Goal: Task Accomplishment & Management: Use online tool/utility

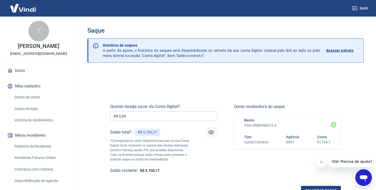
click at [213, 133] on icon "button" at bounding box center [211, 132] width 6 height 6
click at [210, 132] on icon "button" at bounding box center [211, 132] width 6 height 5
click at [148, 116] on input "R$ 0,00" at bounding box center [163, 116] width 107 height 10
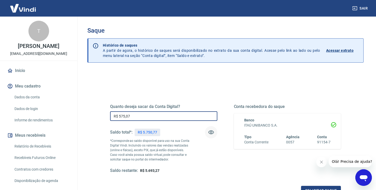
type input "R$ 5.750,77"
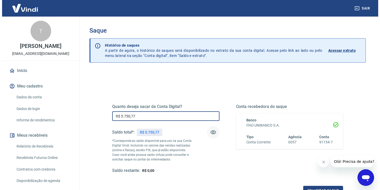
scroll to position [36, 0]
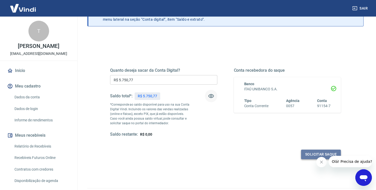
click at [311, 155] on button "Solicitar saque" at bounding box center [321, 154] width 40 height 10
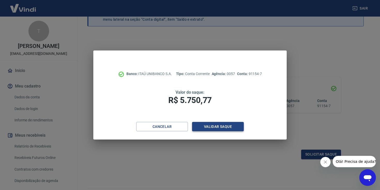
click at [212, 126] on button "Validar saque" at bounding box center [218, 127] width 52 height 10
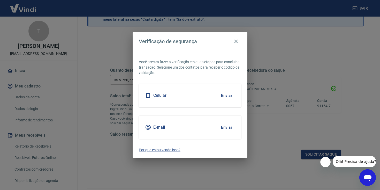
click at [227, 129] on button "Enviar" at bounding box center [226, 127] width 17 height 11
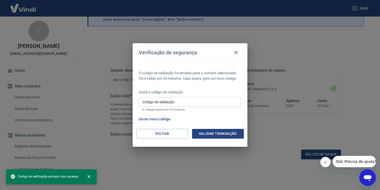
click at [165, 99] on div "Código de validação Código de validação O código expira em 03 minutos." at bounding box center [190, 104] width 102 height 14
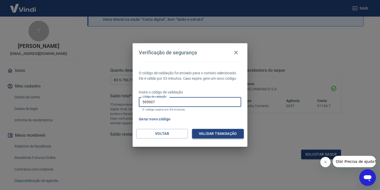
type input "595907"
click at [224, 137] on button "Validar transação" at bounding box center [218, 134] width 52 height 10
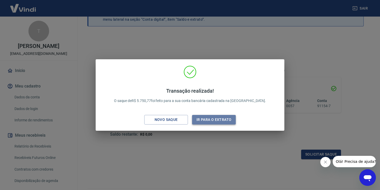
click at [207, 121] on button "Ir para o extrato" at bounding box center [214, 120] width 44 height 10
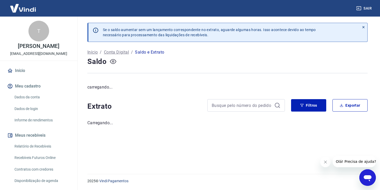
click at [112, 59] on icon "button" at bounding box center [113, 61] width 6 height 5
